Goal: Task Accomplishment & Management: Manage account settings

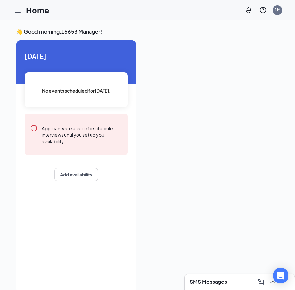
click at [19, 9] on icon "Hamburger" at bounding box center [18, 10] width 8 height 8
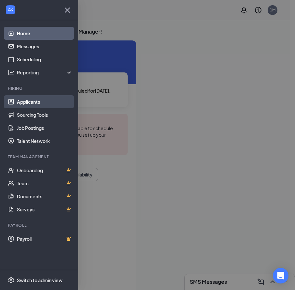
click at [37, 104] on link "Applicants" at bounding box center [45, 101] width 56 height 13
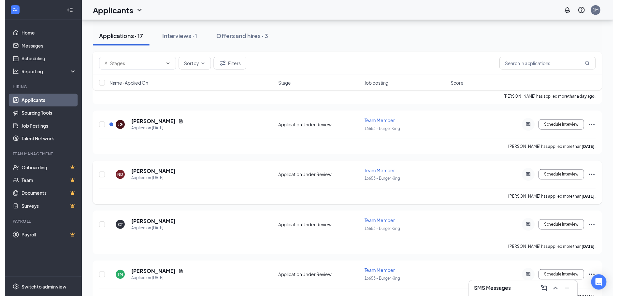
scroll to position [98, 0]
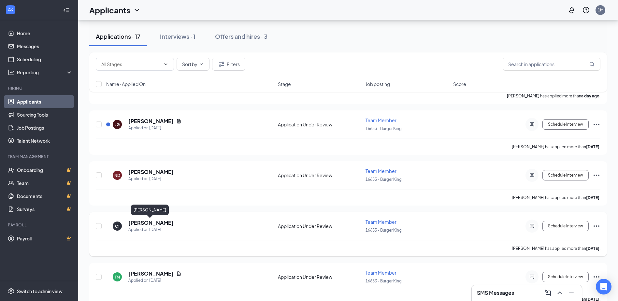
click at [143, 223] on h5 "[PERSON_NAME]" at bounding box center [150, 222] width 45 height 7
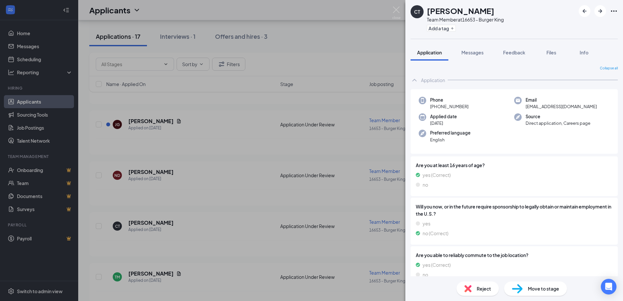
click at [549, 291] on span "Move to stage" at bounding box center [543, 288] width 31 height 7
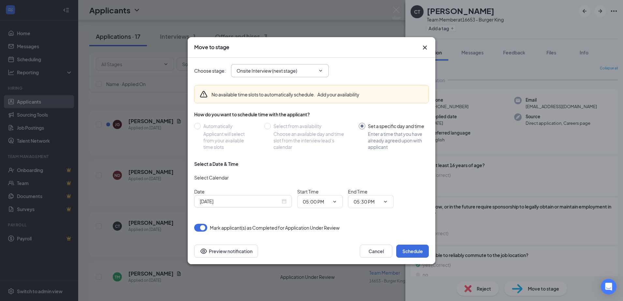
click at [322, 70] on icon "ChevronDown" at bounding box center [320, 70] width 5 height 5
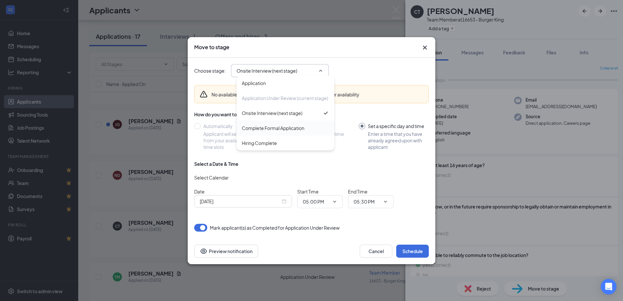
click at [277, 129] on div "Complete Formal Application" at bounding box center [273, 127] width 63 height 7
type input "Complete Formal Application"
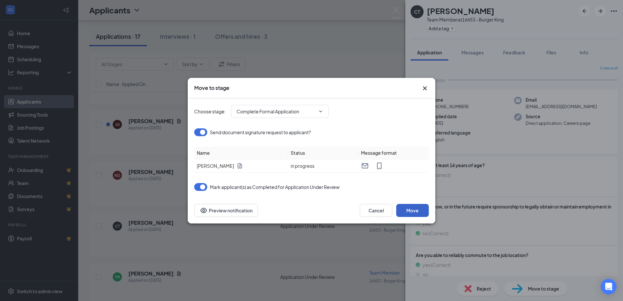
click at [411, 212] on button "Move" at bounding box center [412, 210] width 33 height 13
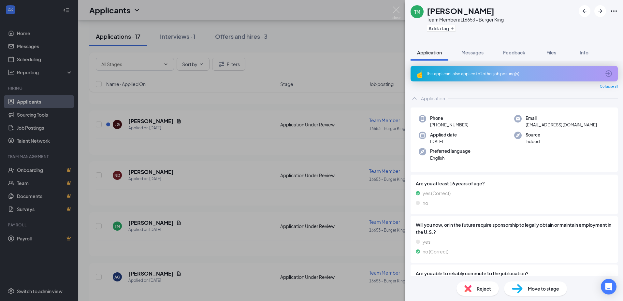
click at [233, 37] on div "TM [PERSON_NAME] Team Member at 16653 - Burger King Add a tag Application Messa…" at bounding box center [311, 150] width 623 height 301
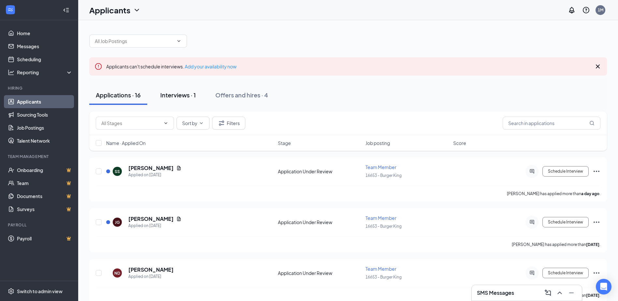
click at [185, 97] on div "Interviews · 1" at bounding box center [178, 95] width 36 height 8
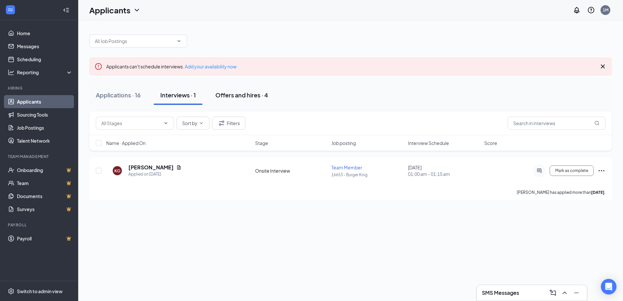
click at [226, 99] on div "Offers and hires · 4" at bounding box center [241, 95] width 53 height 8
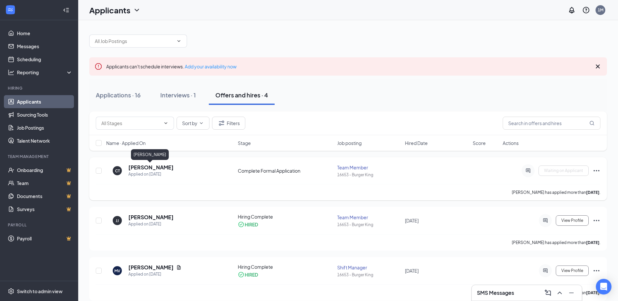
click at [157, 169] on h5 "[PERSON_NAME]" at bounding box center [150, 167] width 45 height 7
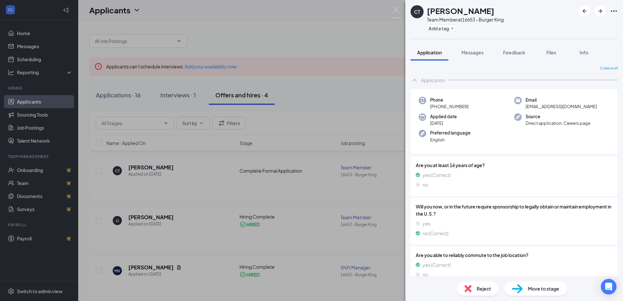
click at [541, 286] on span "Move to stage" at bounding box center [543, 288] width 31 height 7
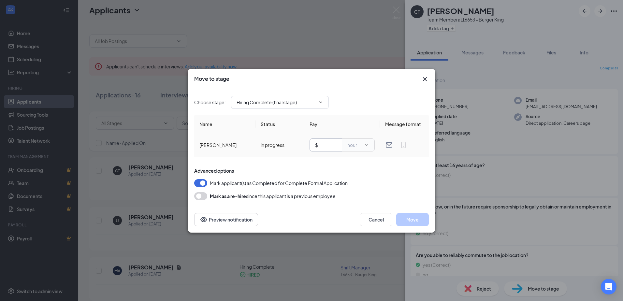
click at [331, 147] on input "text" at bounding box center [327, 144] width 17 height 7
type input "10"
click at [353, 178] on div "Advanced options Mark applicant(s) as Completed for Complete Formal Application…" at bounding box center [311, 183] width 235 height 33
click at [407, 220] on button "Move" at bounding box center [412, 219] width 33 height 13
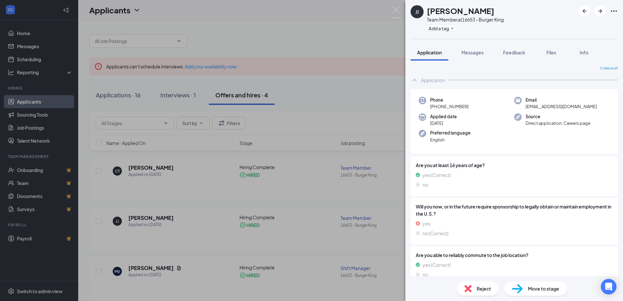
click at [357, 36] on div "[PERSON_NAME] [PERSON_NAME] Team Member at 16653 - Burger King Add a tag Applic…" at bounding box center [311, 150] width 623 height 301
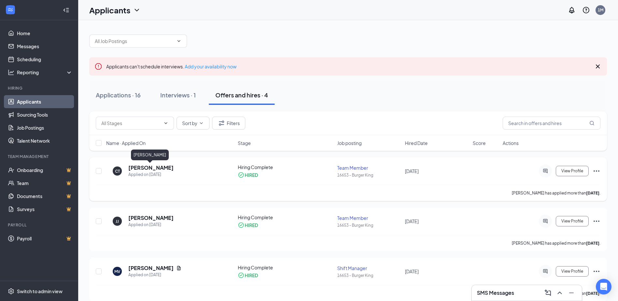
click at [157, 167] on h5 "[PERSON_NAME]" at bounding box center [150, 167] width 45 height 7
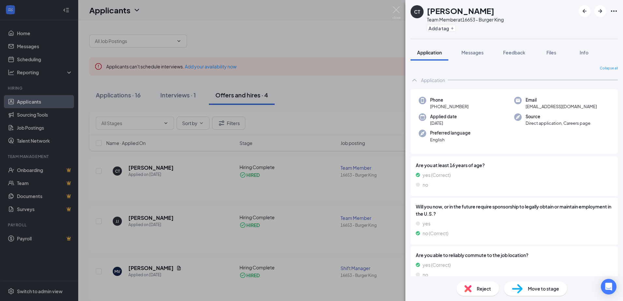
click at [525, 292] on div "Move to stage" at bounding box center [535, 288] width 63 height 14
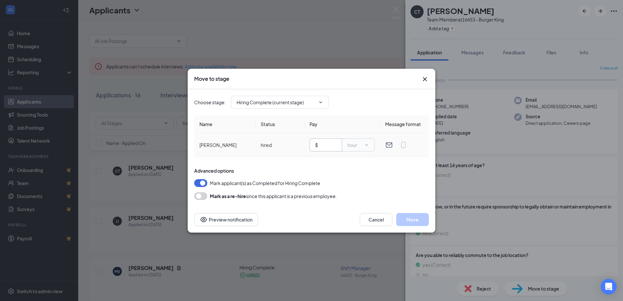
click at [328, 146] on input "text" at bounding box center [327, 144] width 17 height 7
type input "10"
click at [421, 222] on button "Move" at bounding box center [412, 219] width 33 height 13
click at [391, 145] on icon "Email" at bounding box center [389, 145] width 8 height 8
